Goal: Task Accomplishment & Management: Manage account settings

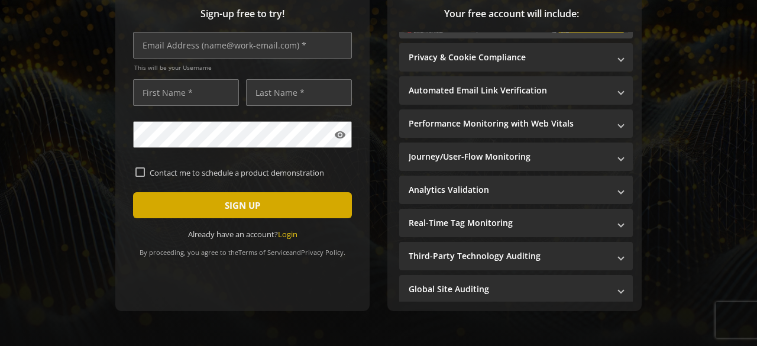
scroll to position [142, 0]
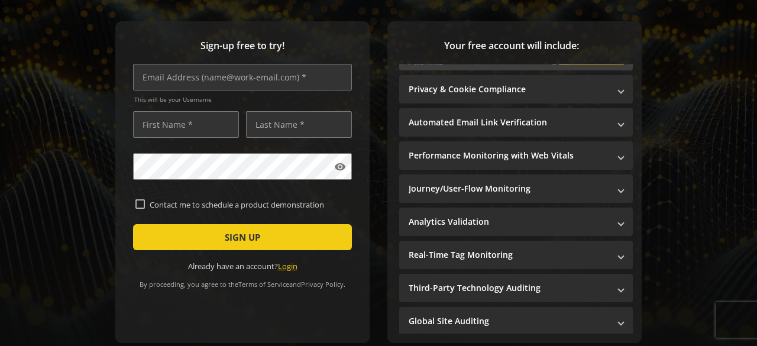
click at [283, 268] on link "Login" at bounding box center [288, 266] width 20 height 11
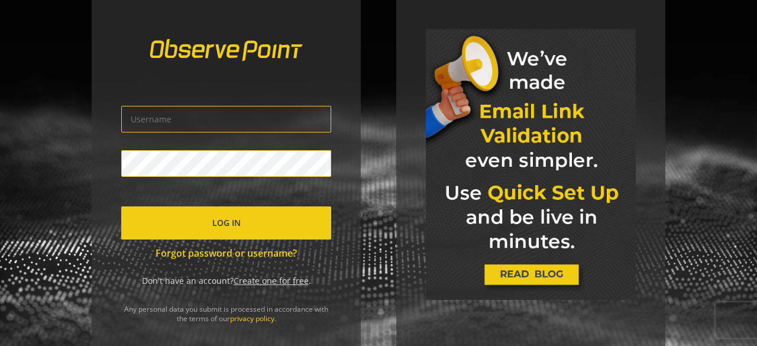
click at [267, 115] on input "text" at bounding box center [226, 119] width 210 height 27
type input "[EMAIL_ADDRESS][DOMAIN_NAME]"
click button "Log In" at bounding box center [226, 222] width 210 height 33
click at [263, 285] on link "Create one for free" at bounding box center [271, 280] width 75 height 11
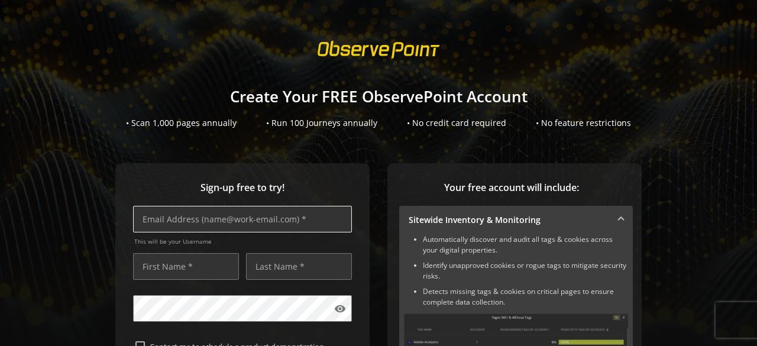
click at [304, 221] on input "text" at bounding box center [242, 219] width 219 height 27
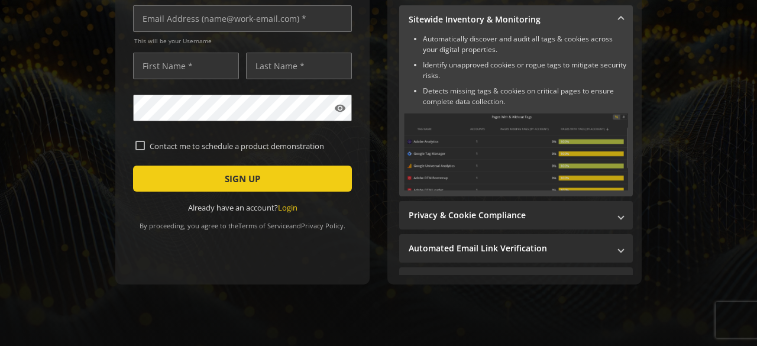
click at [288, 214] on div "By proceeding, you agree to the Terms of Service and Privacy Policy ." at bounding box center [242, 222] width 219 height 17
click at [289, 203] on link "Login" at bounding box center [288, 207] width 20 height 11
